Goal: Task Accomplishment & Management: Complete application form

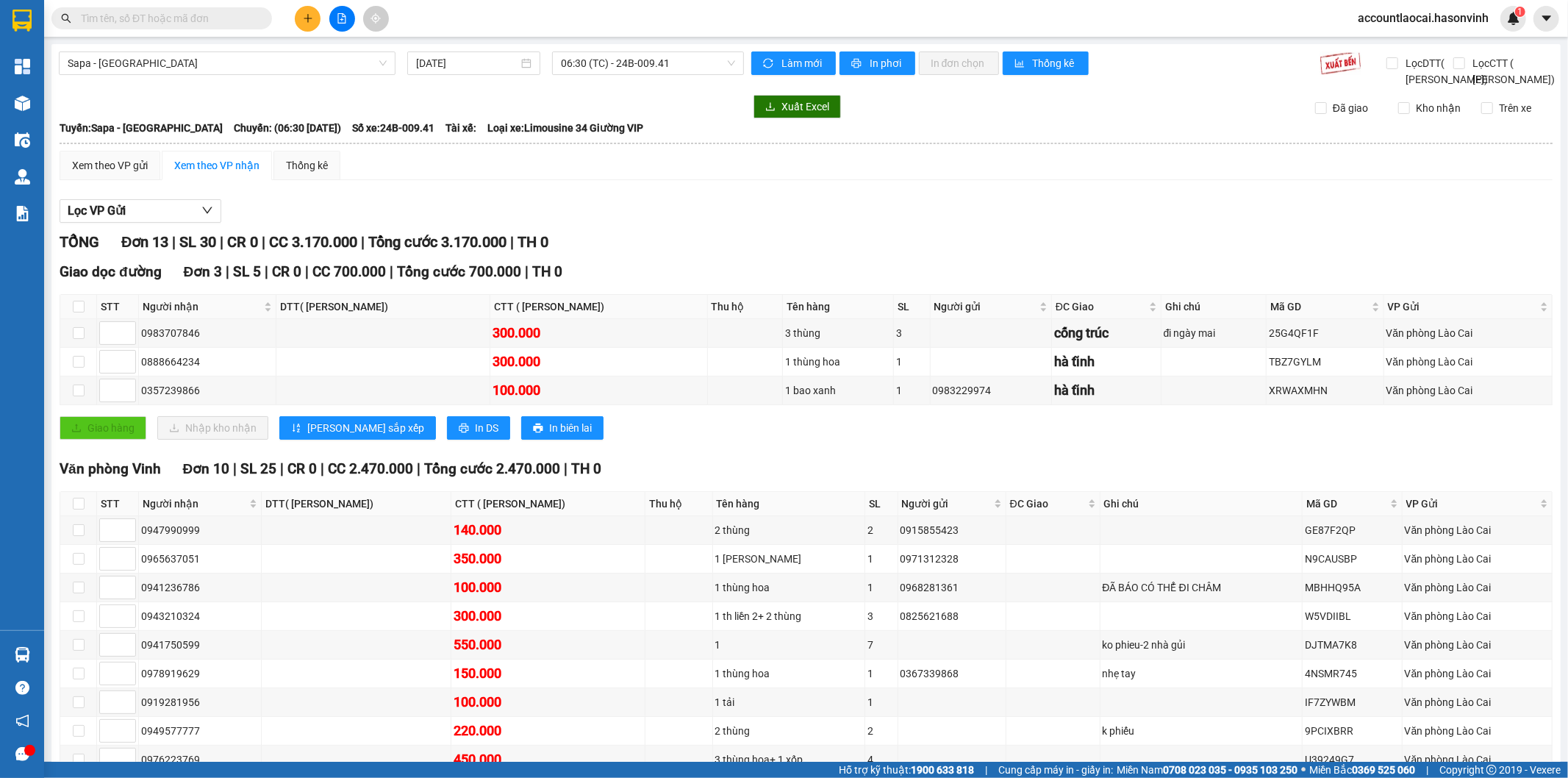
click at [309, 18] on icon "plus" at bounding box center [307, 18] width 8 height 1
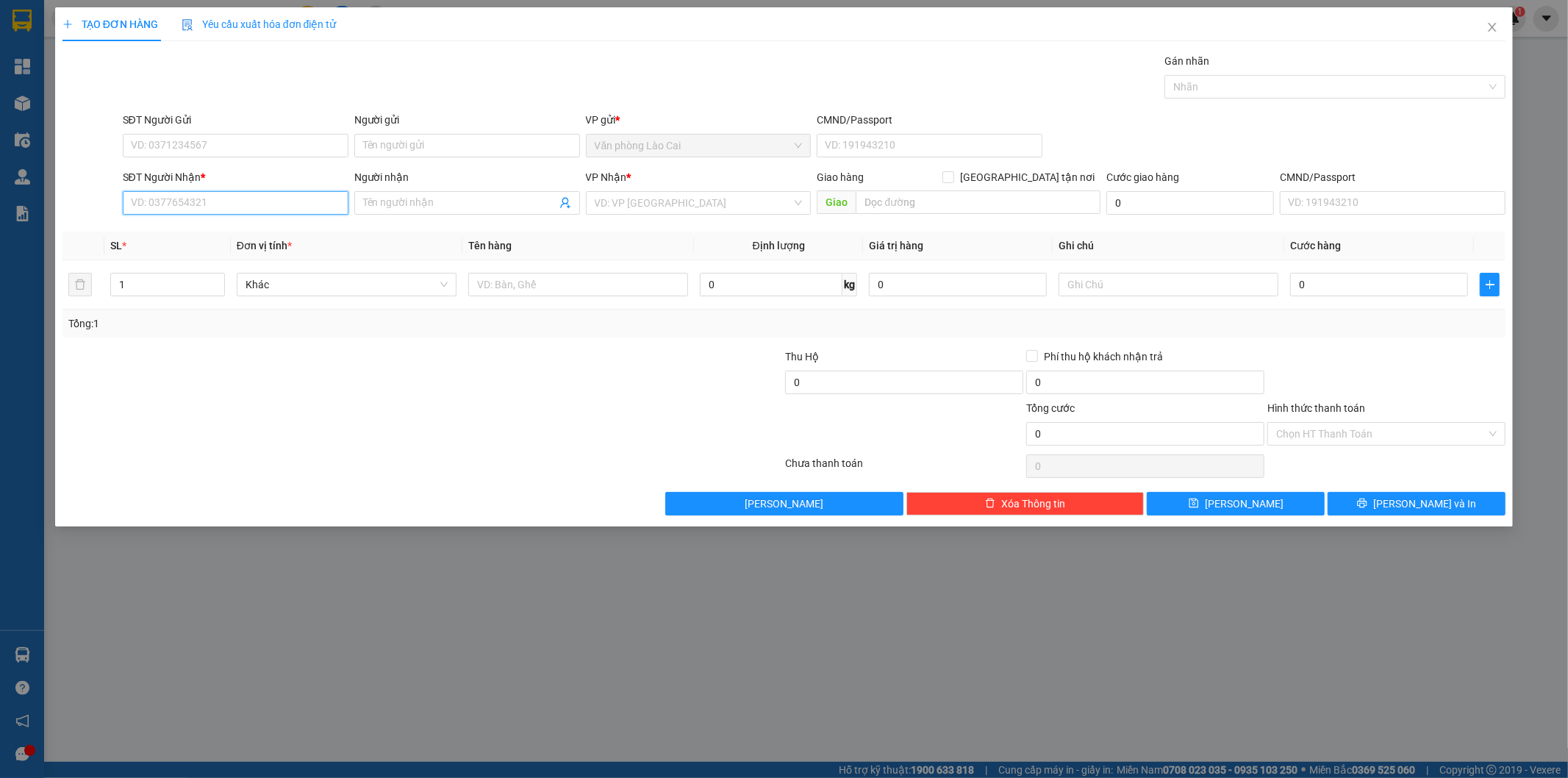
paste input "094 3572323"
click at [151, 211] on input "094 3572323" at bounding box center [236, 203] width 226 height 24
type input "0943572323"
click at [152, 223] on div "0943572323" at bounding box center [236, 232] width 226 height 24
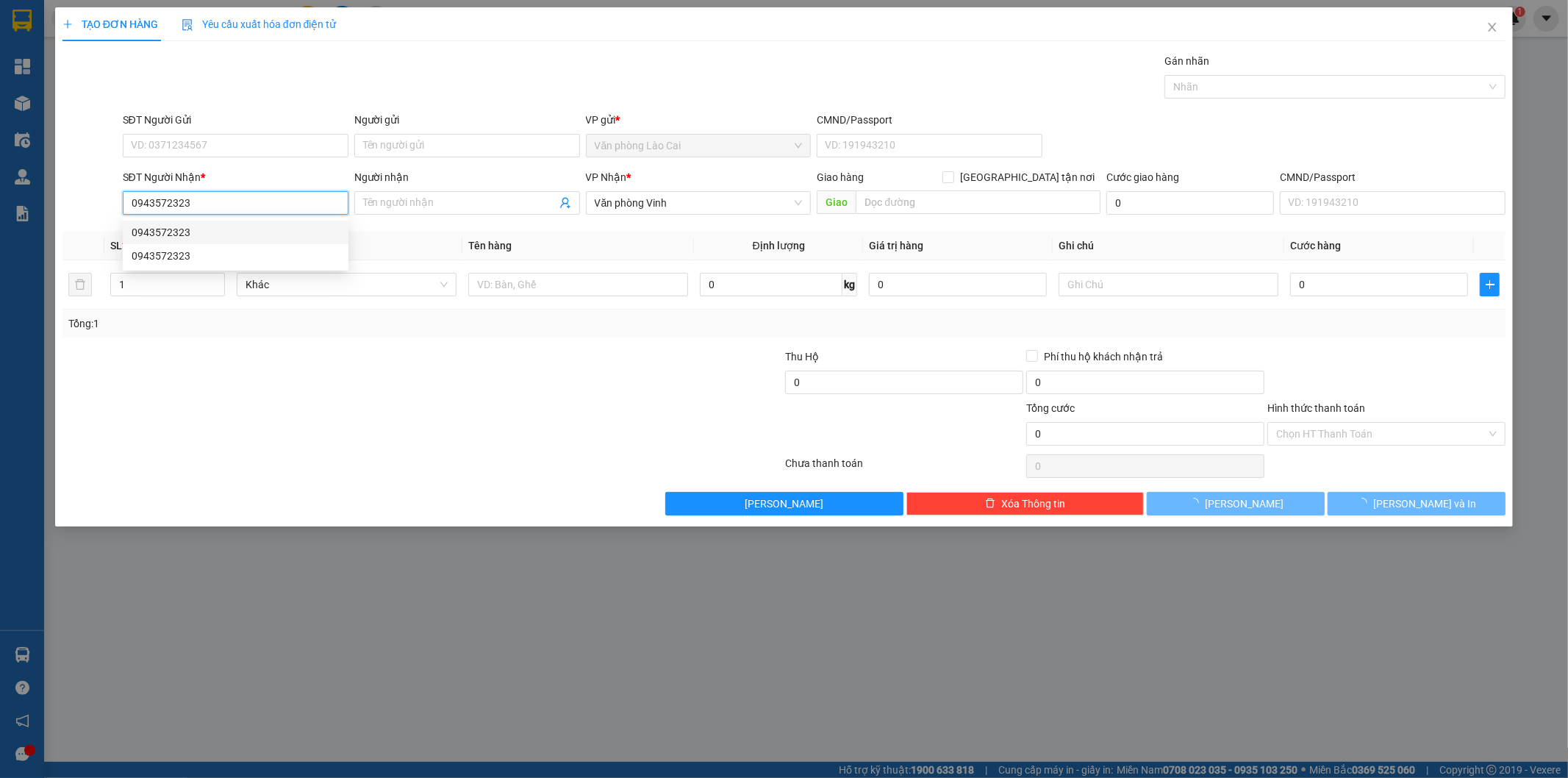
type input "390.000"
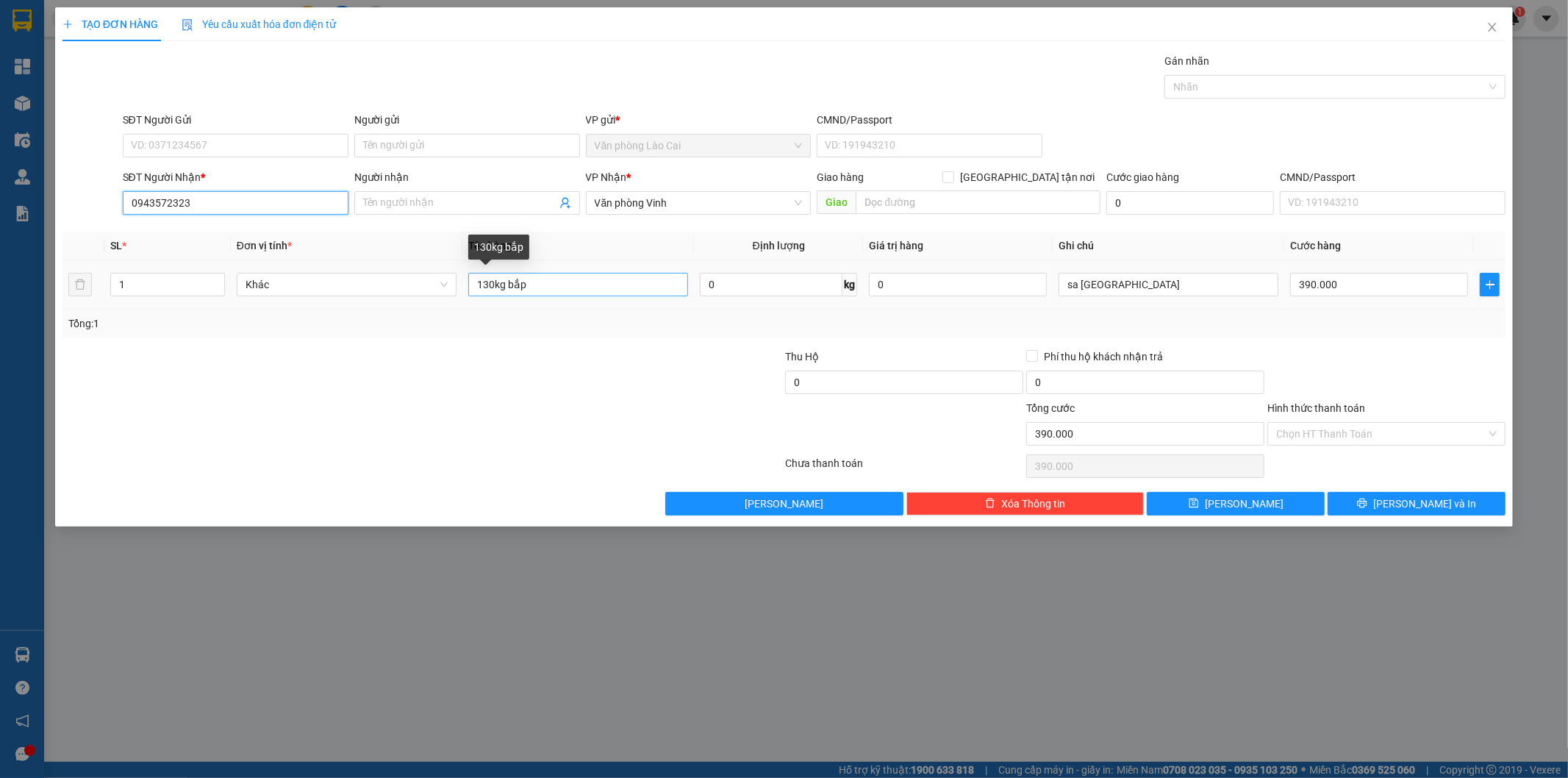
type input "0943572323"
drag, startPoint x: 487, startPoint y: 281, endPoint x: 481, endPoint y: 285, distance: 7.2
click at [481, 285] on input "130kg bắp" at bounding box center [578, 285] width 220 height 24
drag, startPoint x: 509, startPoint y: 290, endPoint x: 574, endPoint y: 302, distance: 66.1
click at [574, 302] on td "160kg bắp" at bounding box center [578, 285] width 232 height 50
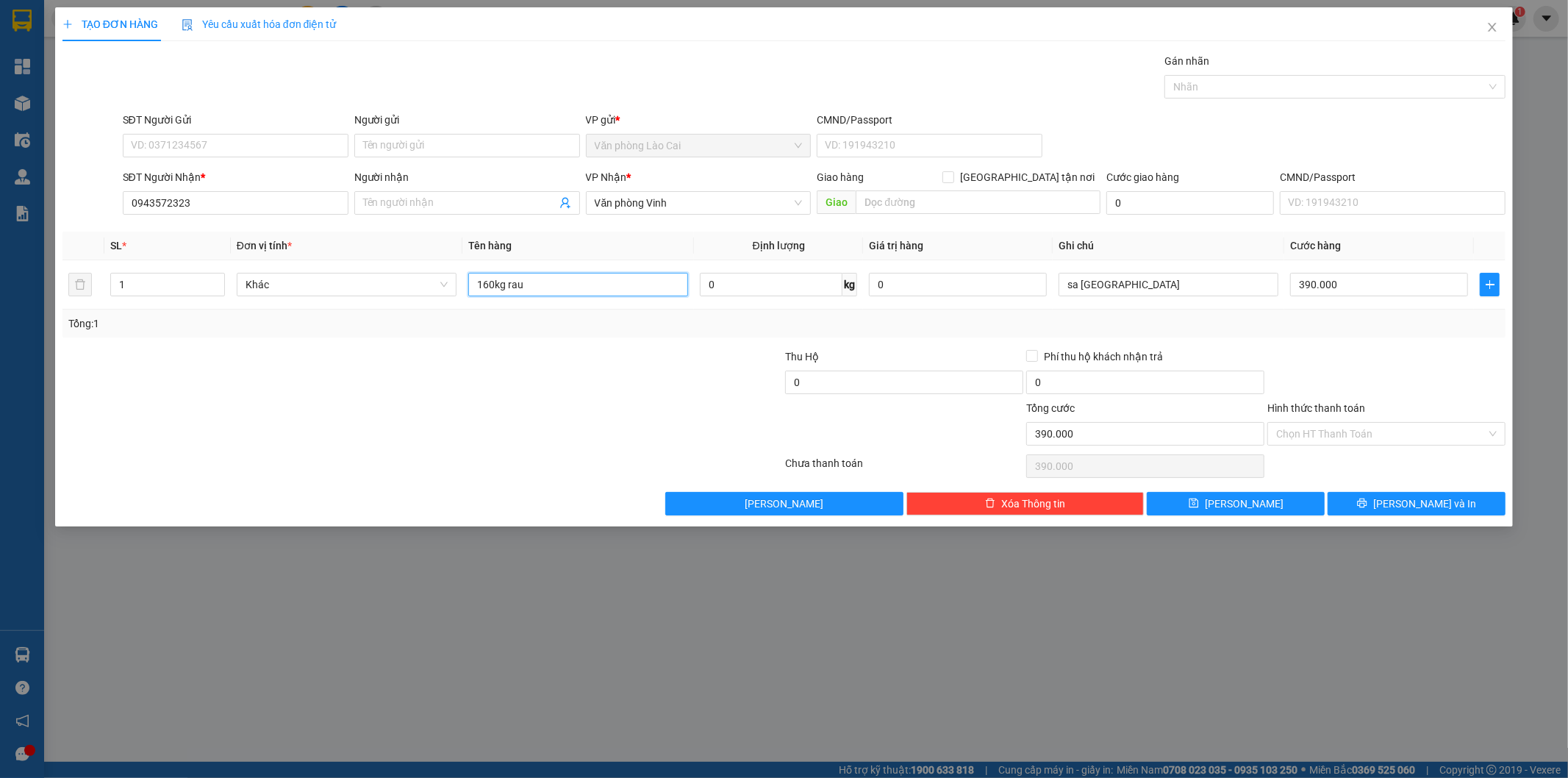
type input "160kg rau"
click at [1345, 270] on div "390.000" at bounding box center [1378, 285] width 178 height 30
click at [1354, 289] on input "390.000" at bounding box center [1378, 285] width 178 height 24
type input "4"
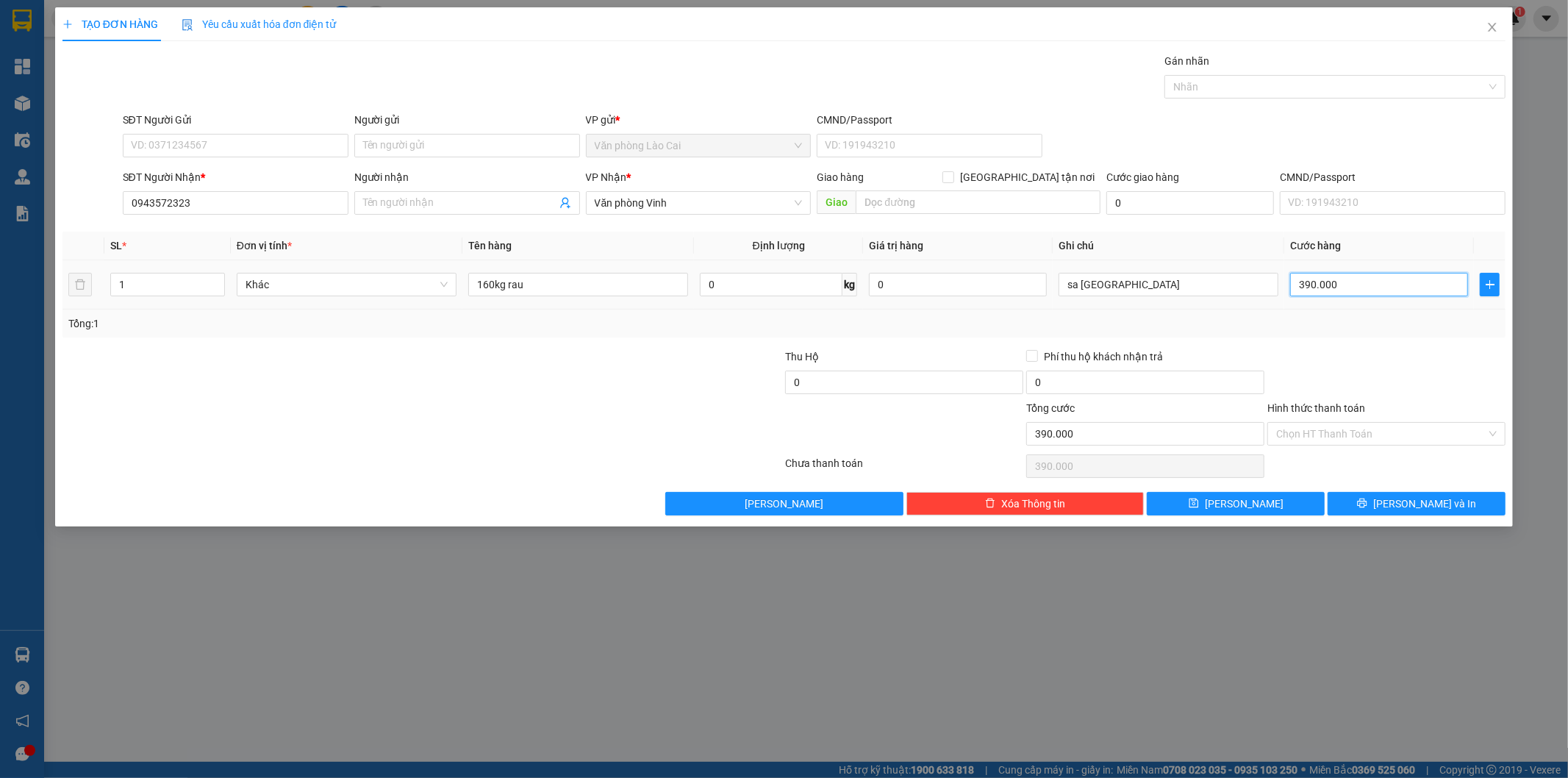
type input "4"
type input "48"
type input "480"
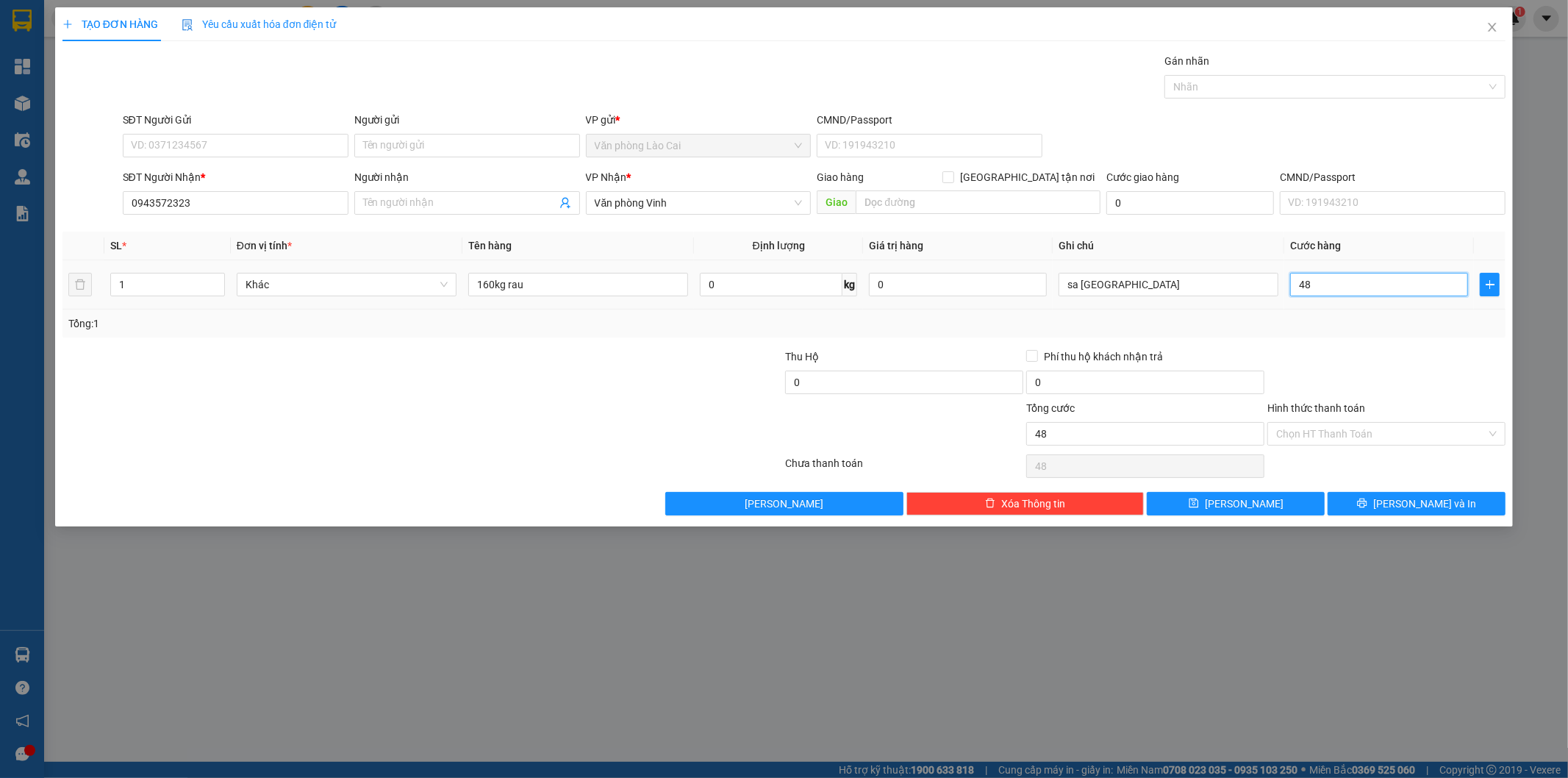
type input "480"
type input "4.800"
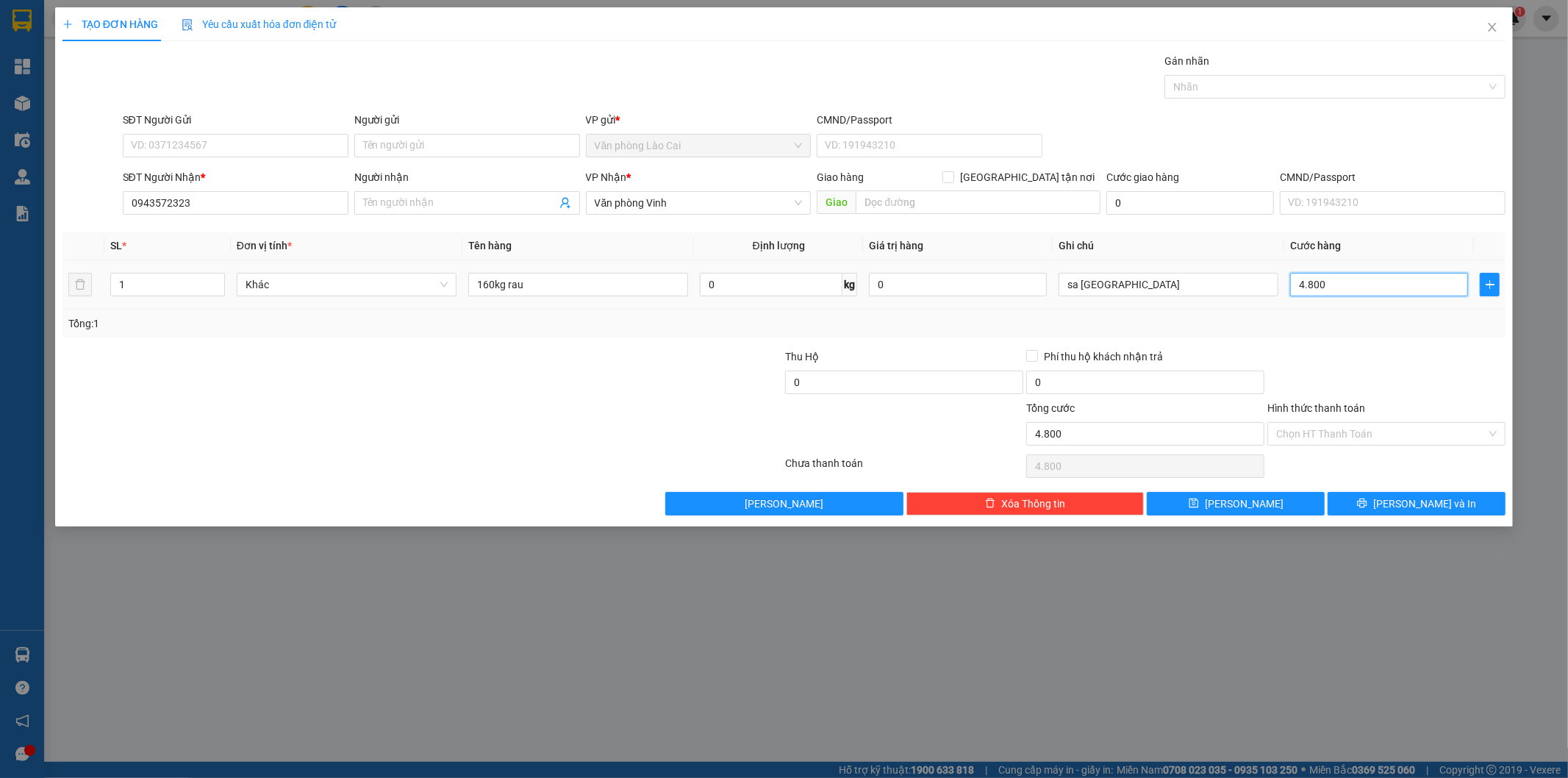
type input "48.000"
type input "480.000"
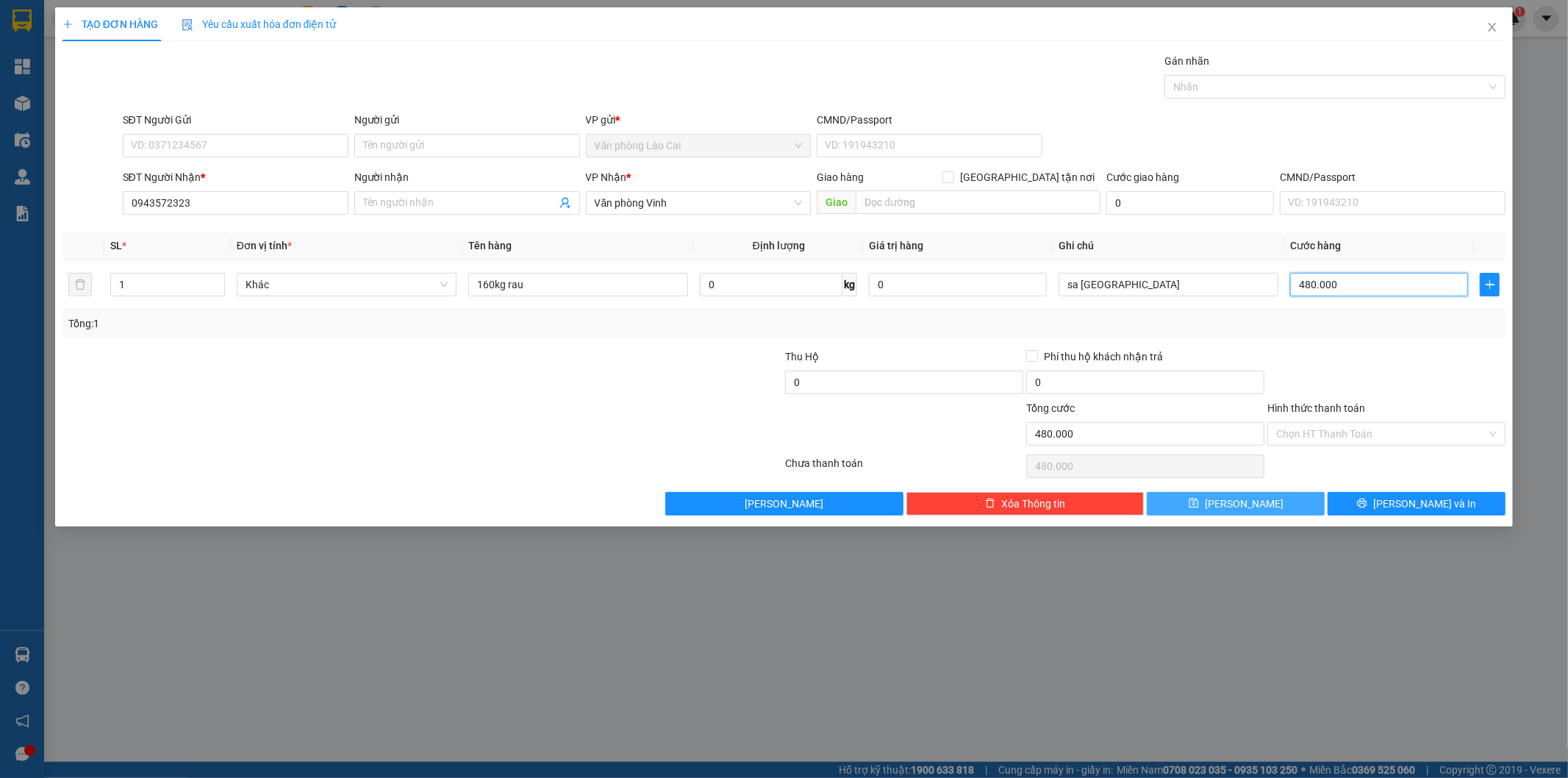
type input "480.000"
click at [1282, 505] on button "Lưu" at bounding box center [1235, 503] width 178 height 24
type input "0"
click at [987, 647] on div "TẠO ĐƠN HÀNG Yêu cầu xuất hóa đơn điện tử Transit Pickup Surcharge Ids Transit …" at bounding box center [784, 389] width 1568 height 778
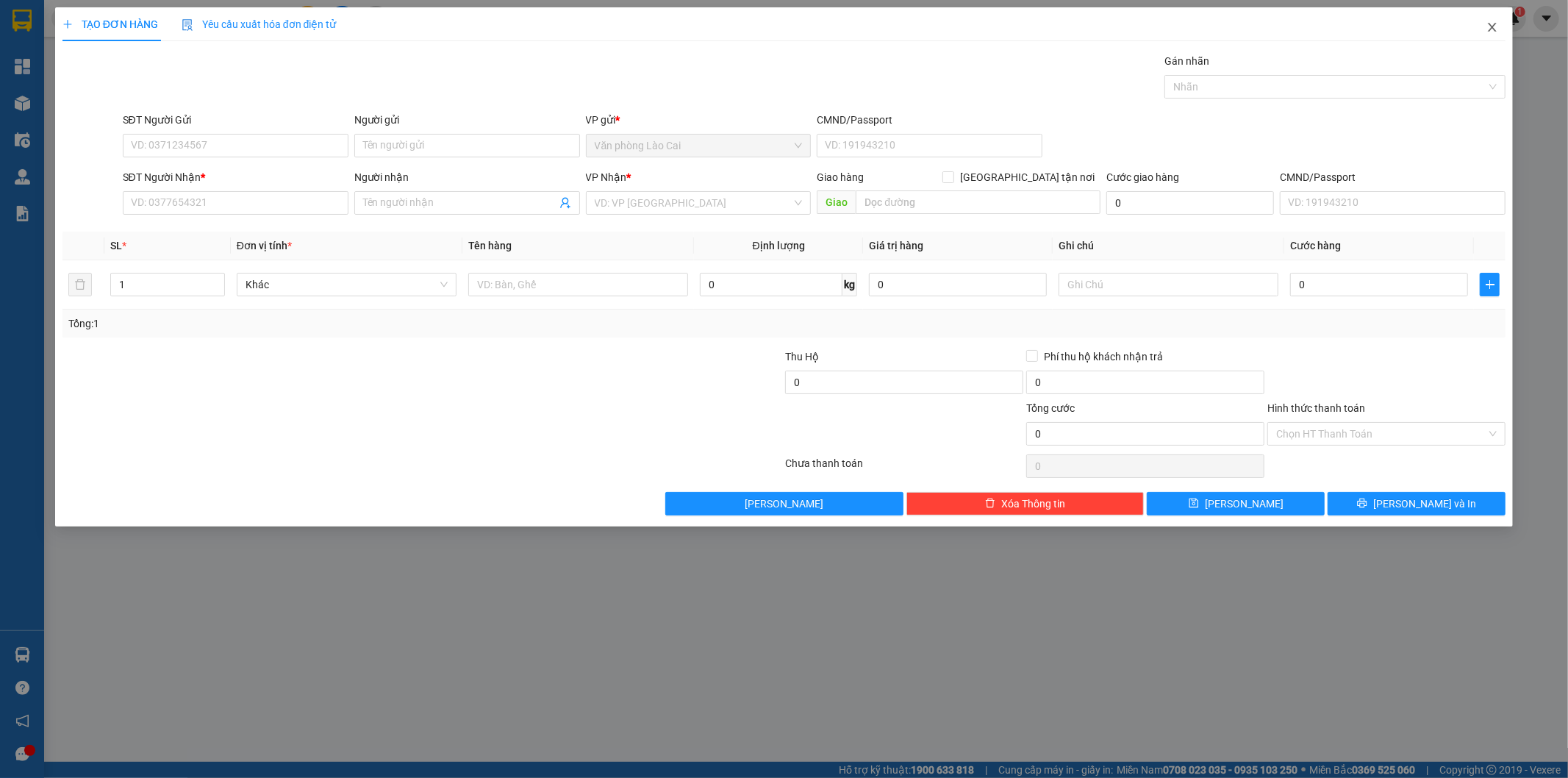
drag, startPoint x: 1503, startPoint y: 17, endPoint x: 1494, endPoint y: 28, distance: 14.2
click at [1498, 24] on span "Close" at bounding box center [1492, 28] width 41 height 41
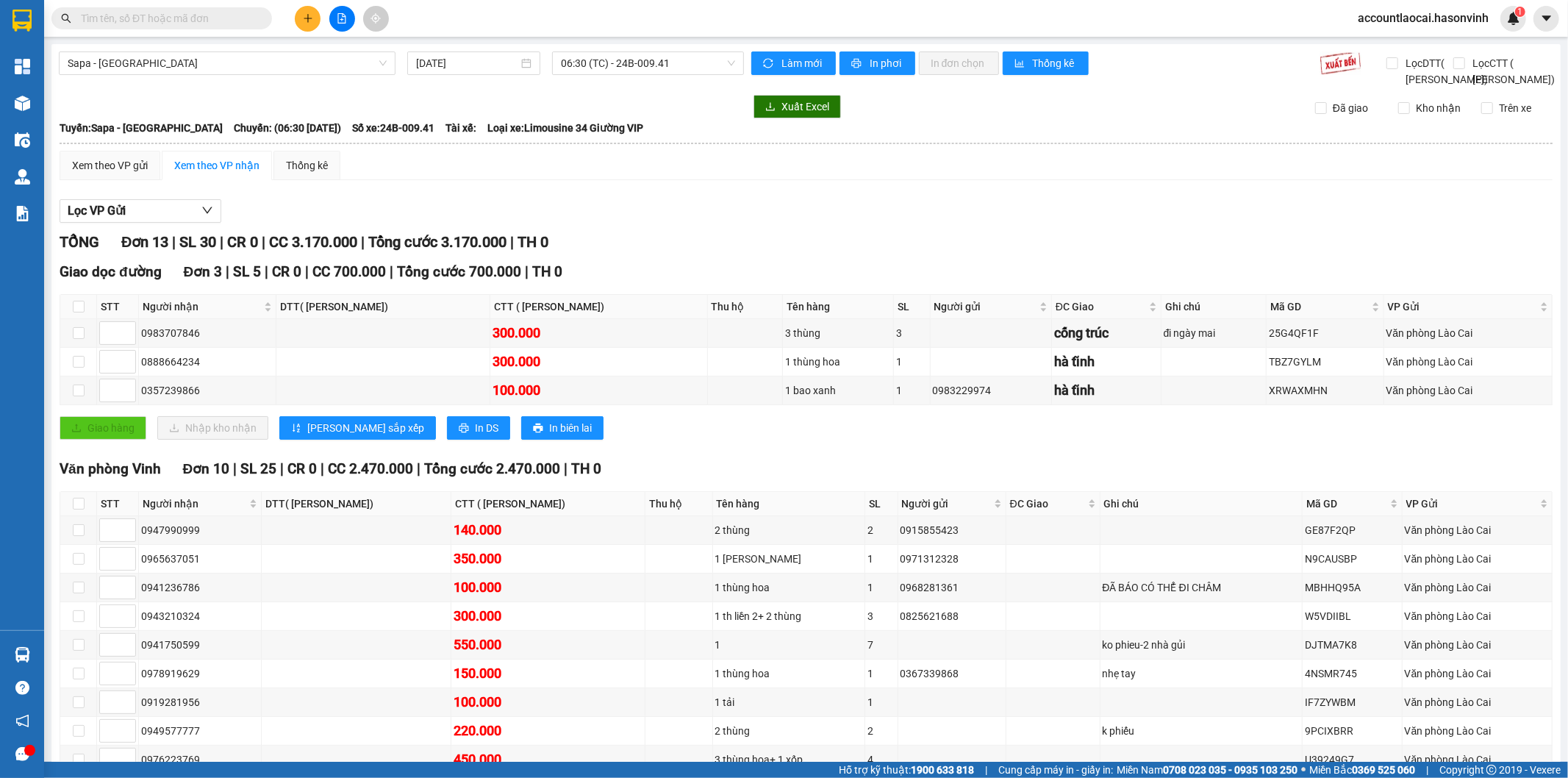
click at [1494, 28] on div "accountlaocai.hasonvinh 1" at bounding box center [1435, 19] width 180 height 26
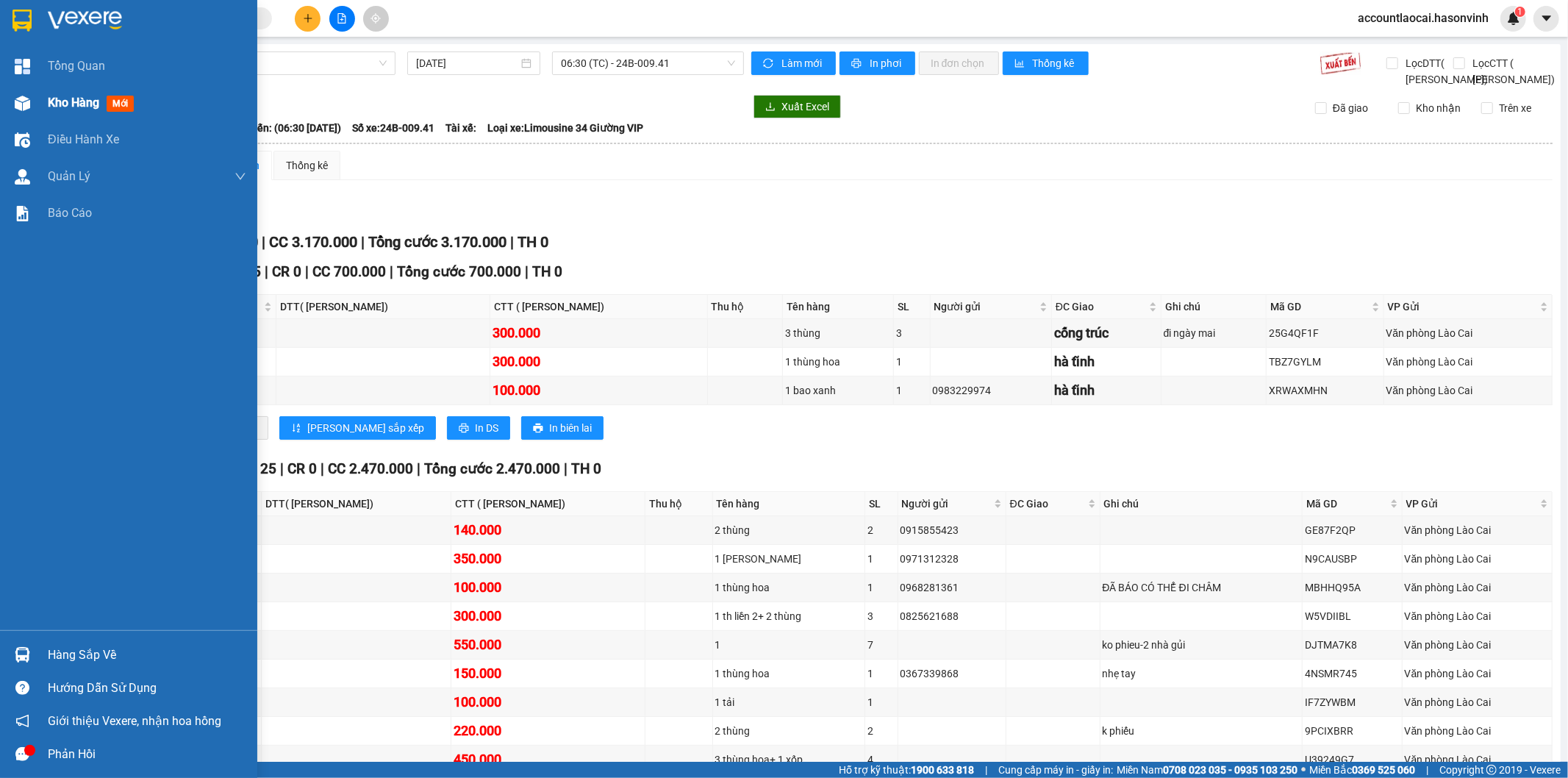
click at [53, 108] on span "Kho hàng" at bounding box center [73, 102] width 51 height 14
